Goal: Information Seeking & Learning: Learn about a topic

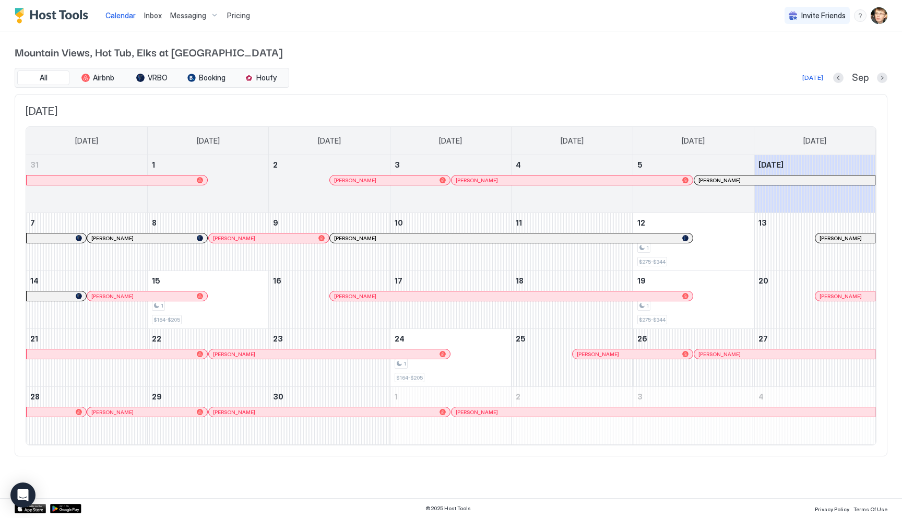
click at [227, 12] on span "Pricing" at bounding box center [238, 15] width 23 height 9
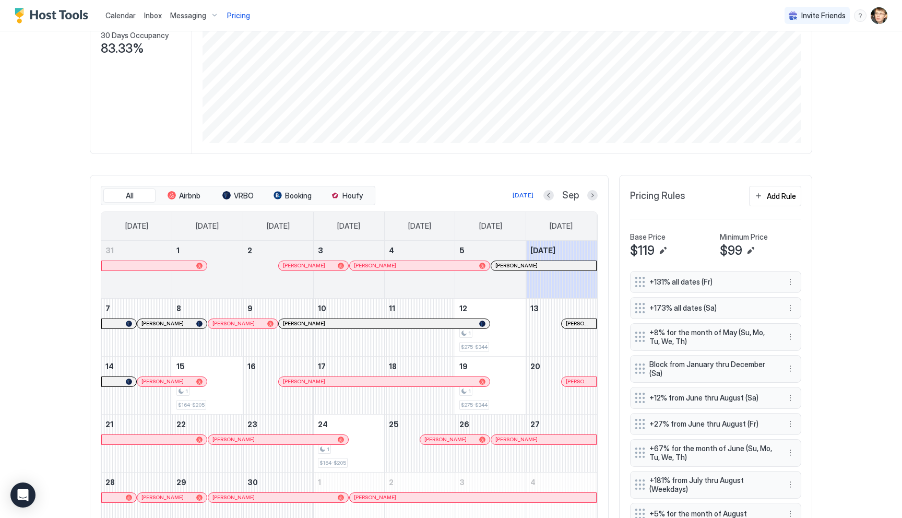
scroll to position [146, 0]
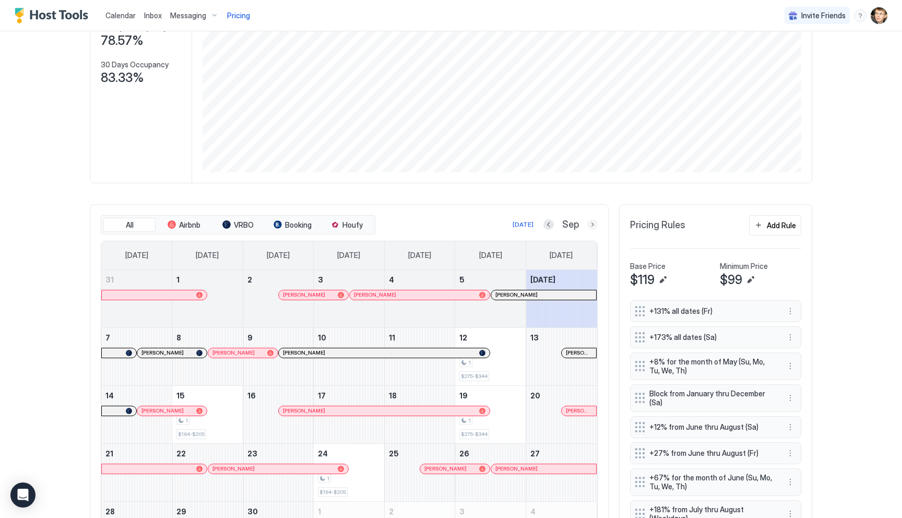
click at [593, 226] on button "Next month" at bounding box center [592, 224] width 10 height 10
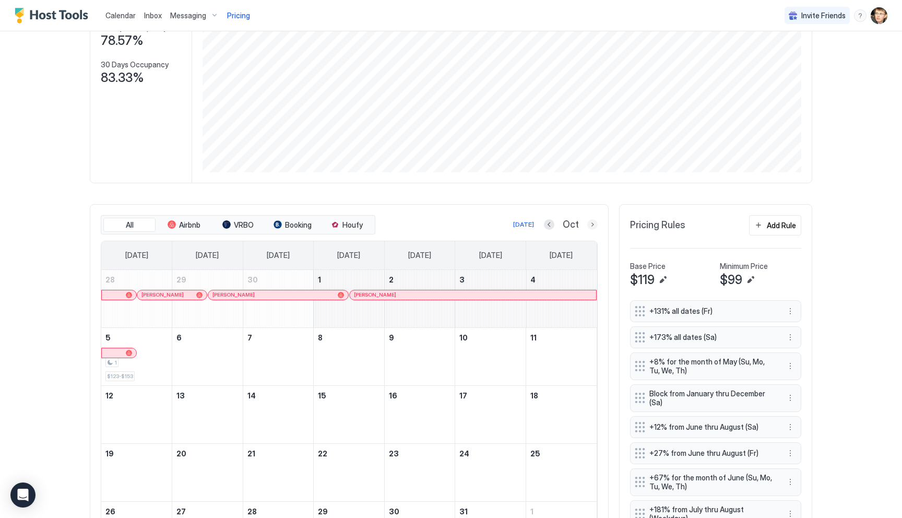
click at [593, 226] on button "Next month" at bounding box center [592, 224] width 10 height 10
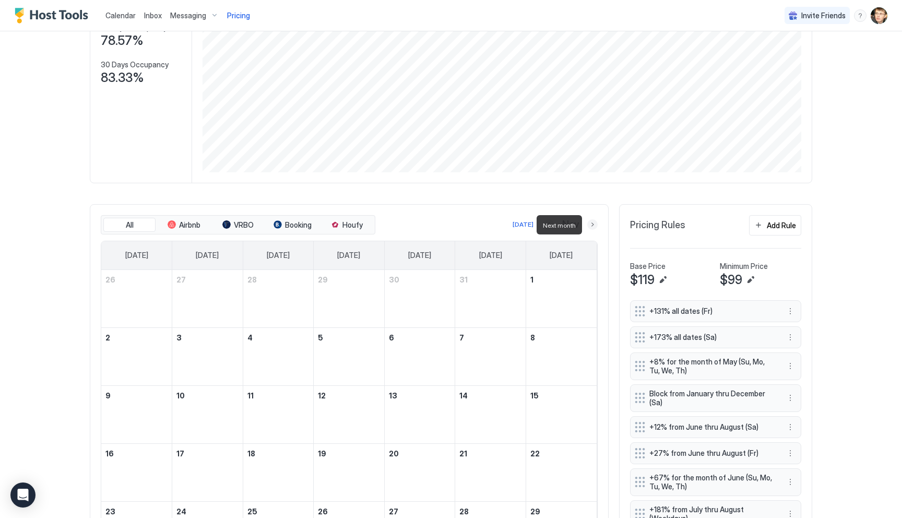
click at [593, 226] on button "Next month" at bounding box center [592, 224] width 10 height 10
click at [594, 225] on button "Next month" at bounding box center [592, 224] width 10 height 10
click at [592, 223] on button "Next month" at bounding box center [592, 224] width 10 height 10
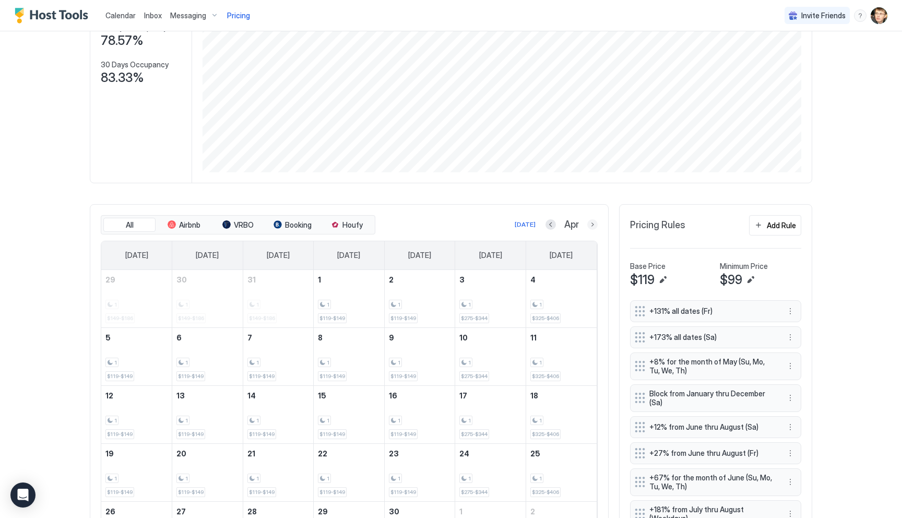
click at [594, 227] on button "Next month" at bounding box center [592, 224] width 10 height 10
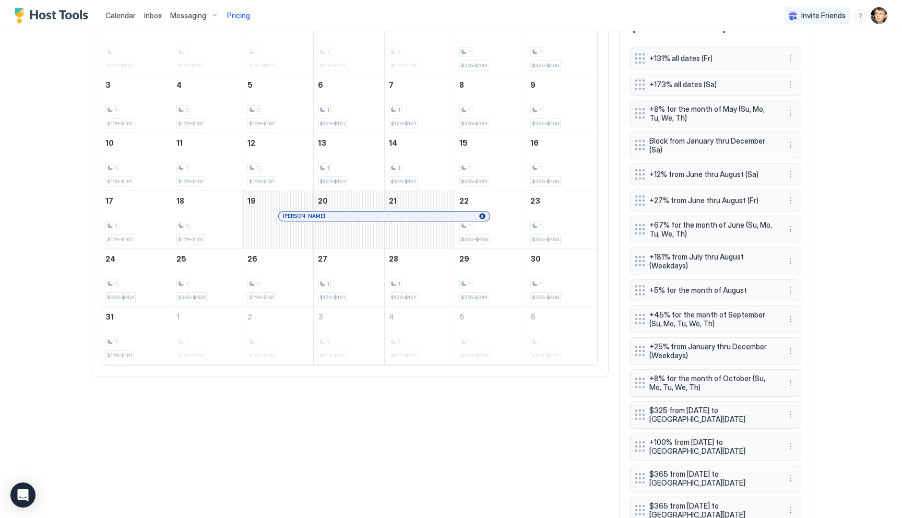
scroll to position [396, 0]
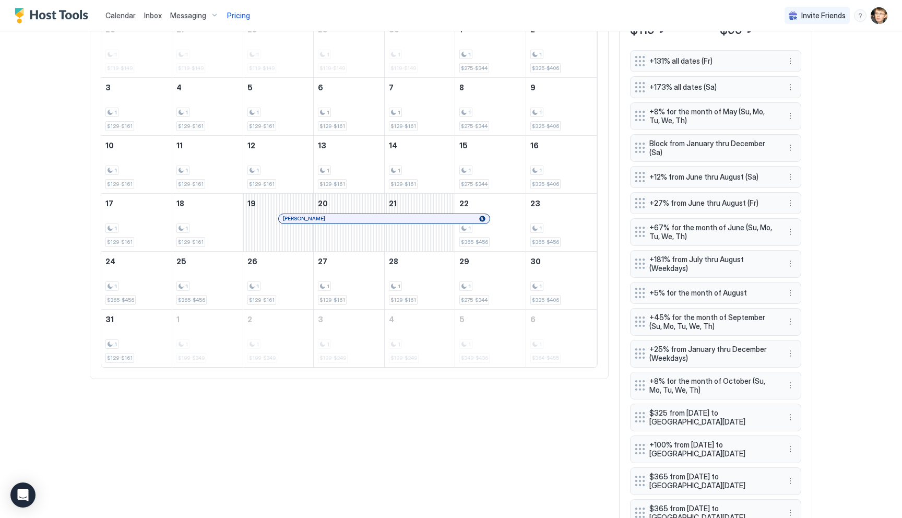
click at [792, 121] on button "More options" at bounding box center [790, 116] width 13 height 13
click at [797, 128] on div "Edit" at bounding box center [800, 130] width 23 height 8
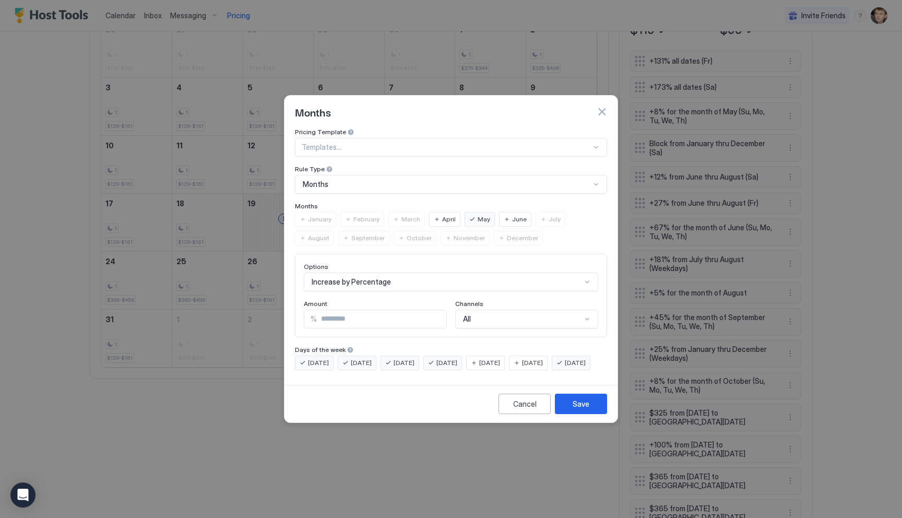
click at [381, 310] on input "*" at bounding box center [381, 319] width 129 height 18
type input "*"
type input "**"
click at [579, 409] on div "Save" at bounding box center [581, 403] width 17 height 11
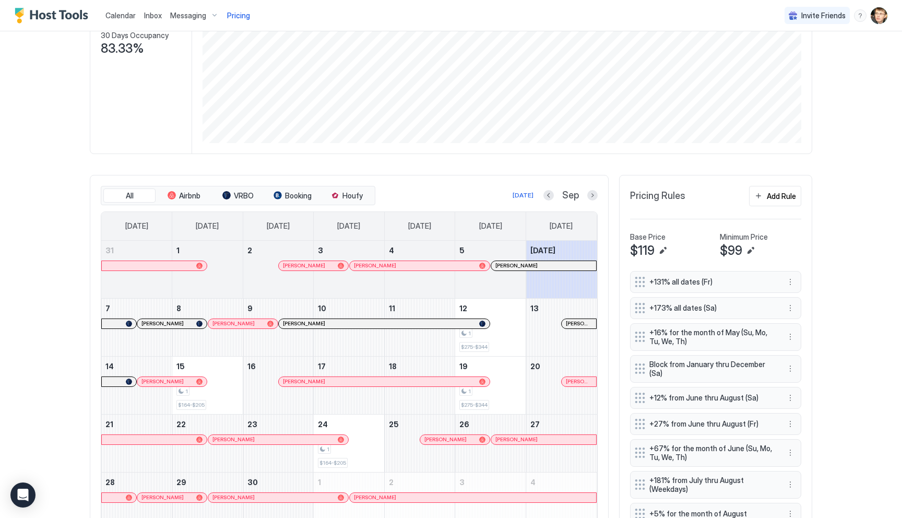
scroll to position [188, 0]
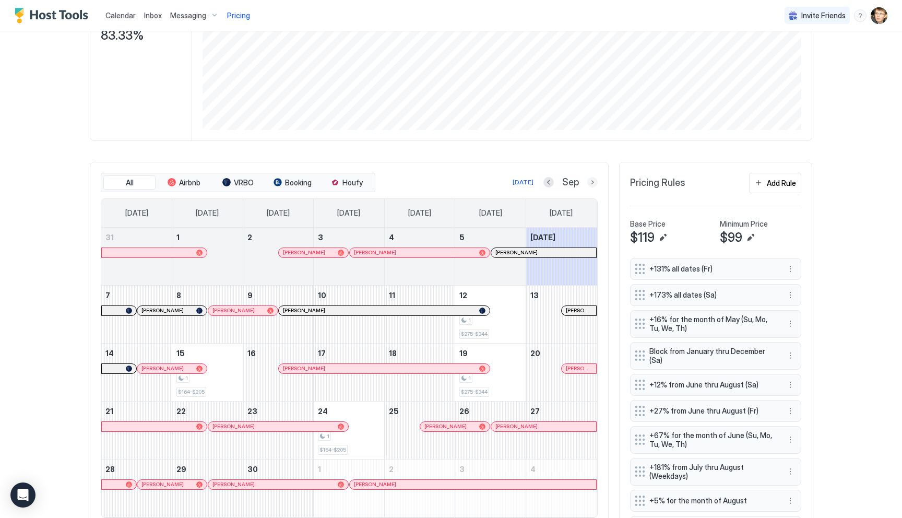
click at [591, 183] on button "Next month" at bounding box center [592, 182] width 10 height 10
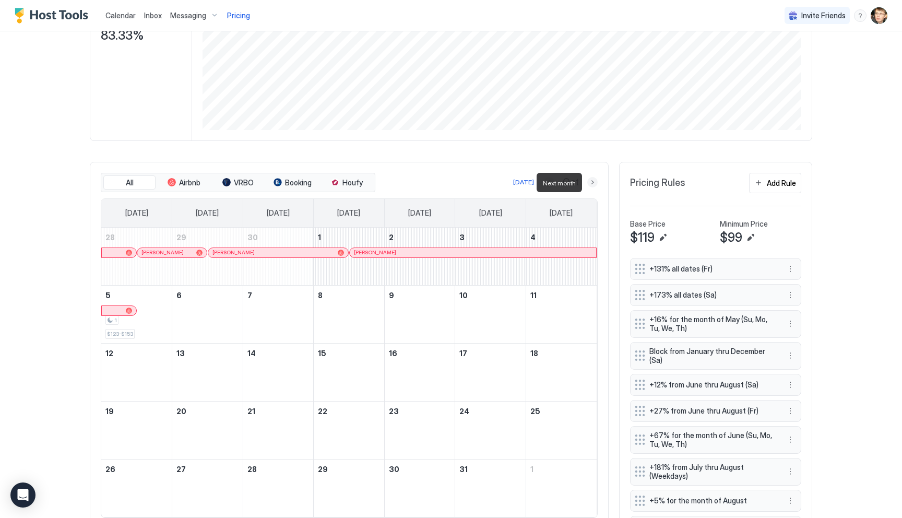
click at [591, 183] on button "Next month" at bounding box center [592, 182] width 10 height 10
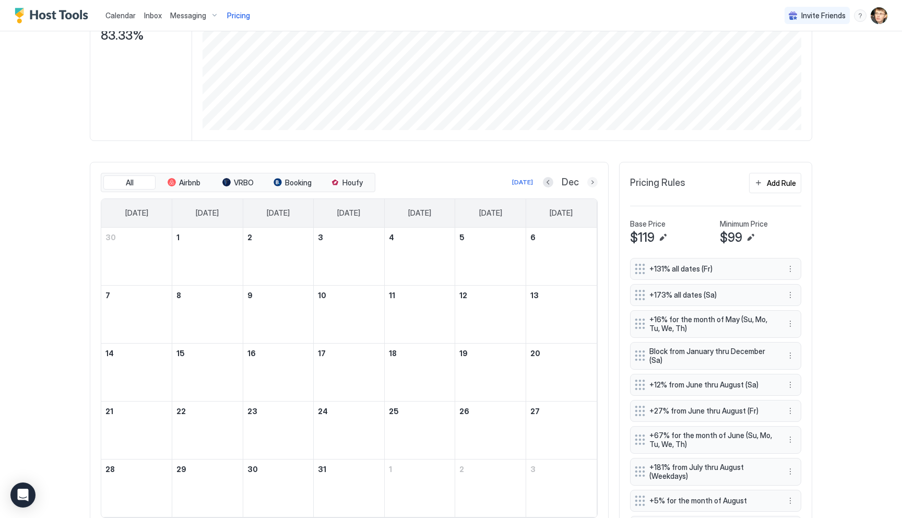
click at [593, 181] on button "Next month" at bounding box center [592, 182] width 10 height 10
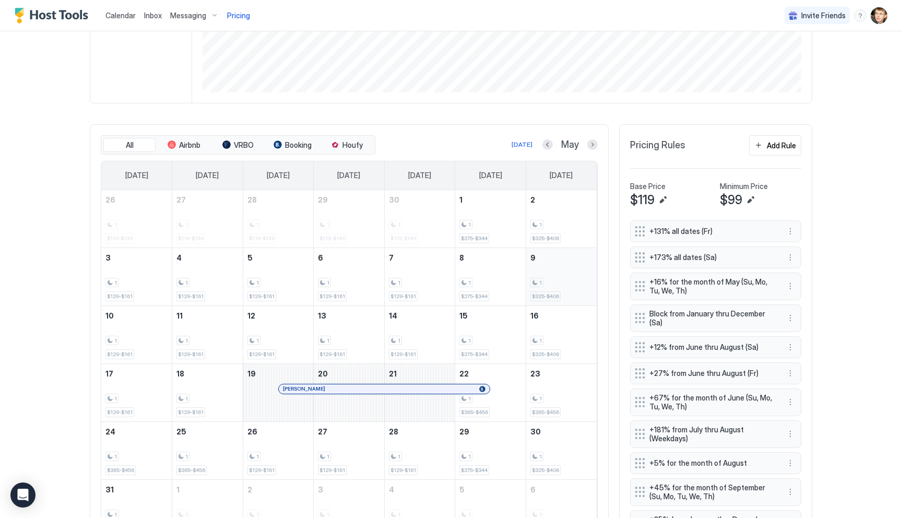
scroll to position [231, 0]
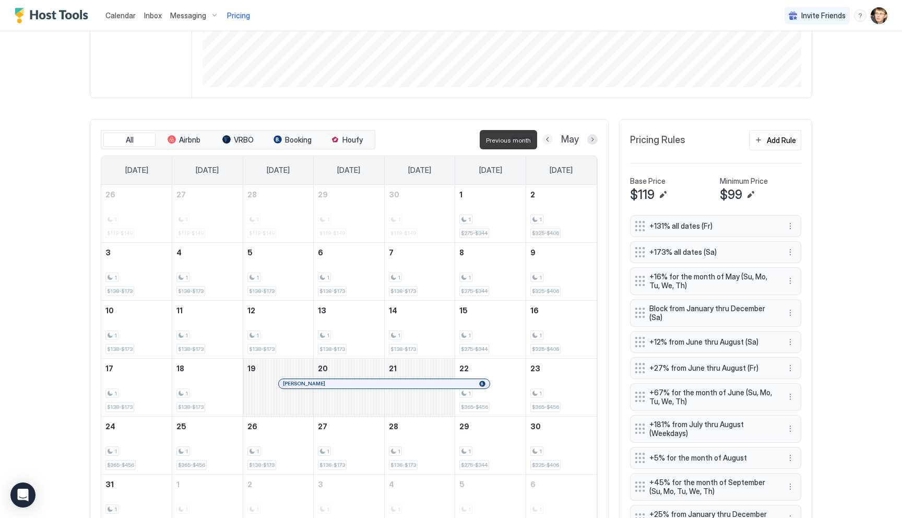
click at [549, 136] on button "Previous month" at bounding box center [548, 139] width 10 height 10
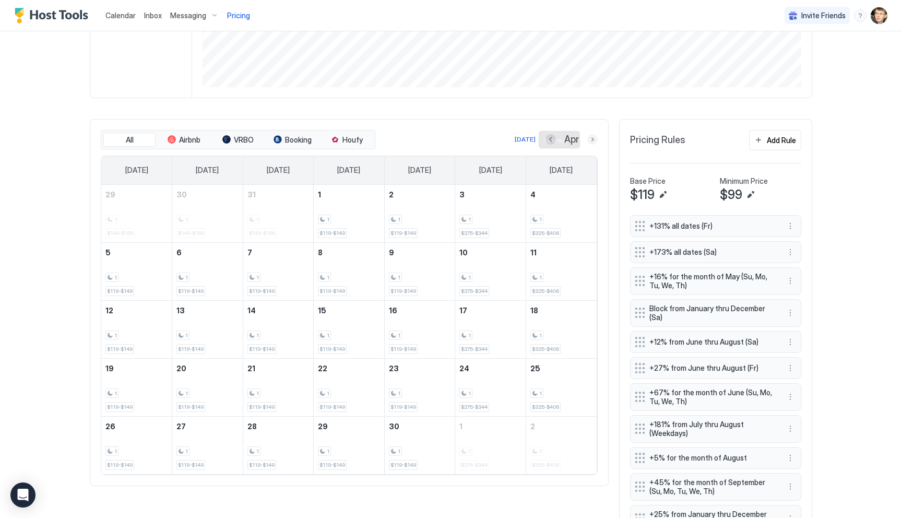
click at [593, 140] on button "Next month" at bounding box center [592, 139] width 10 height 10
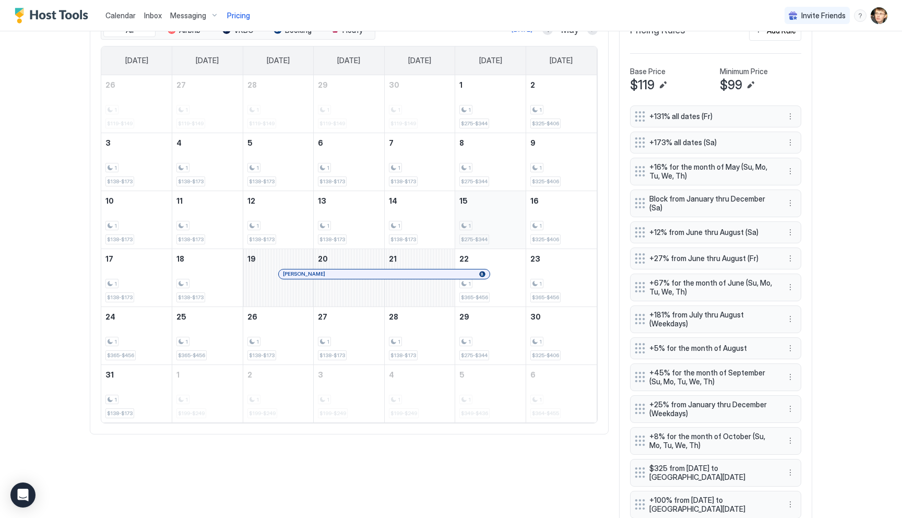
scroll to position [348, 0]
